Goal: Find specific page/section: Find specific page/section

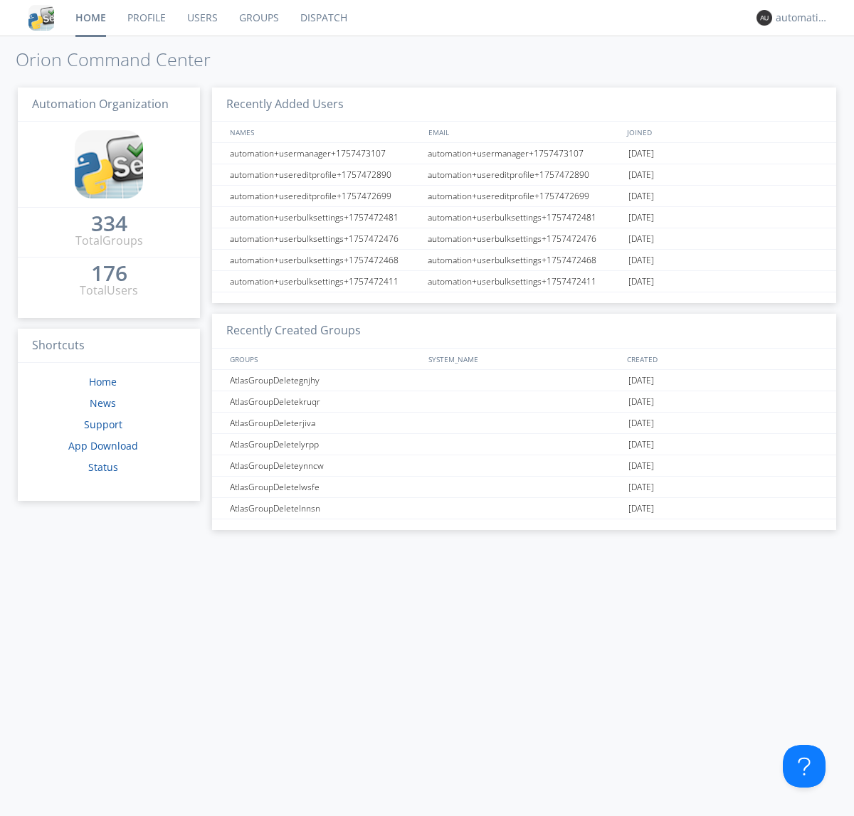
click at [322, 18] on link "Dispatch" at bounding box center [324, 18] width 68 height 36
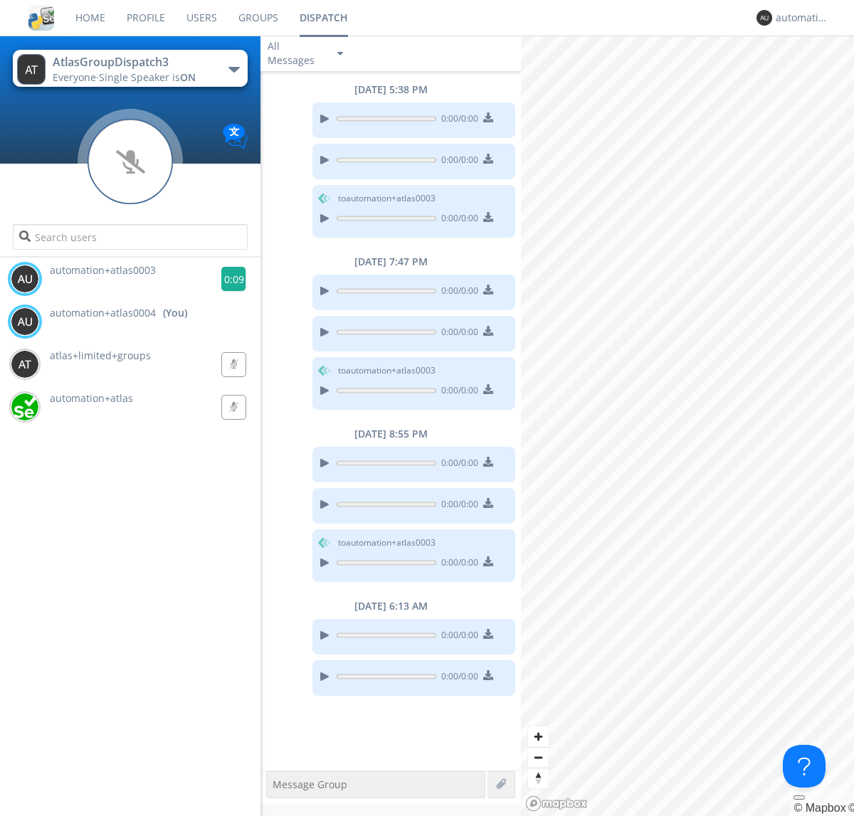
click at [228, 279] on g at bounding box center [233, 279] width 25 height 25
click at [798, 18] on div "automation+atlas0004" at bounding box center [802, 18] width 53 height 14
